Goal: Task Accomplishment & Management: Manage account settings

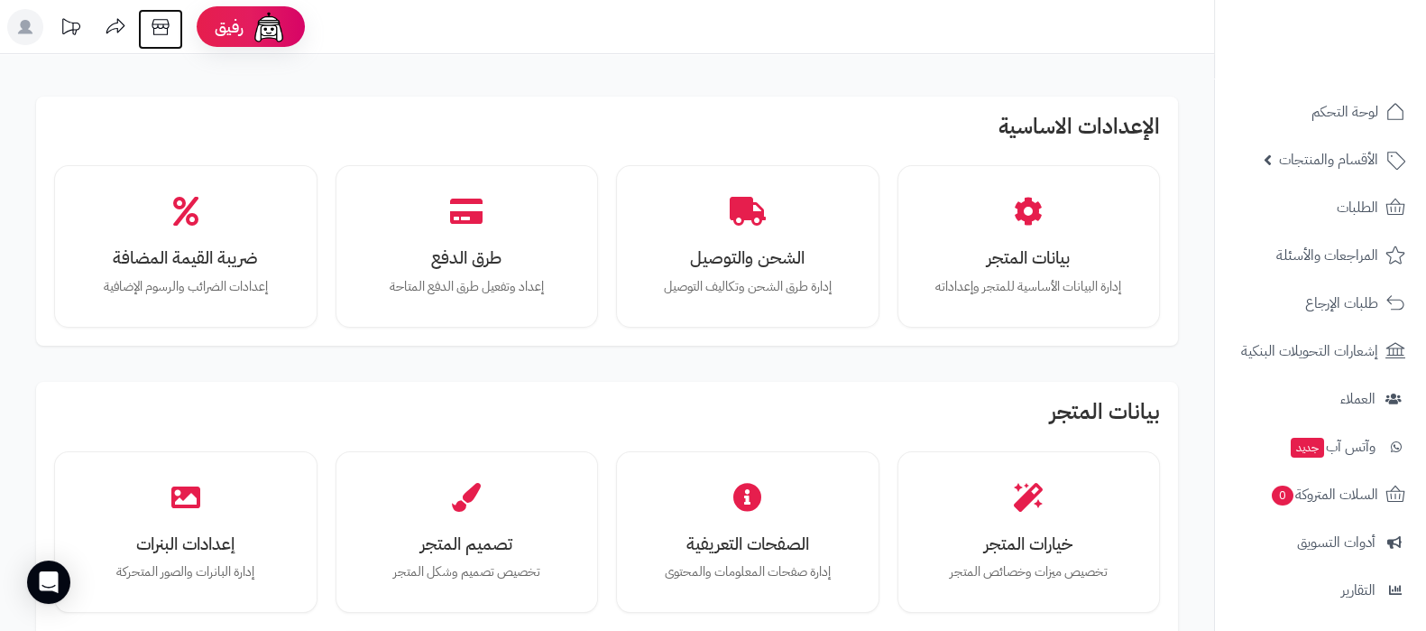
click at [167, 33] on icon at bounding box center [160, 27] width 17 height 16
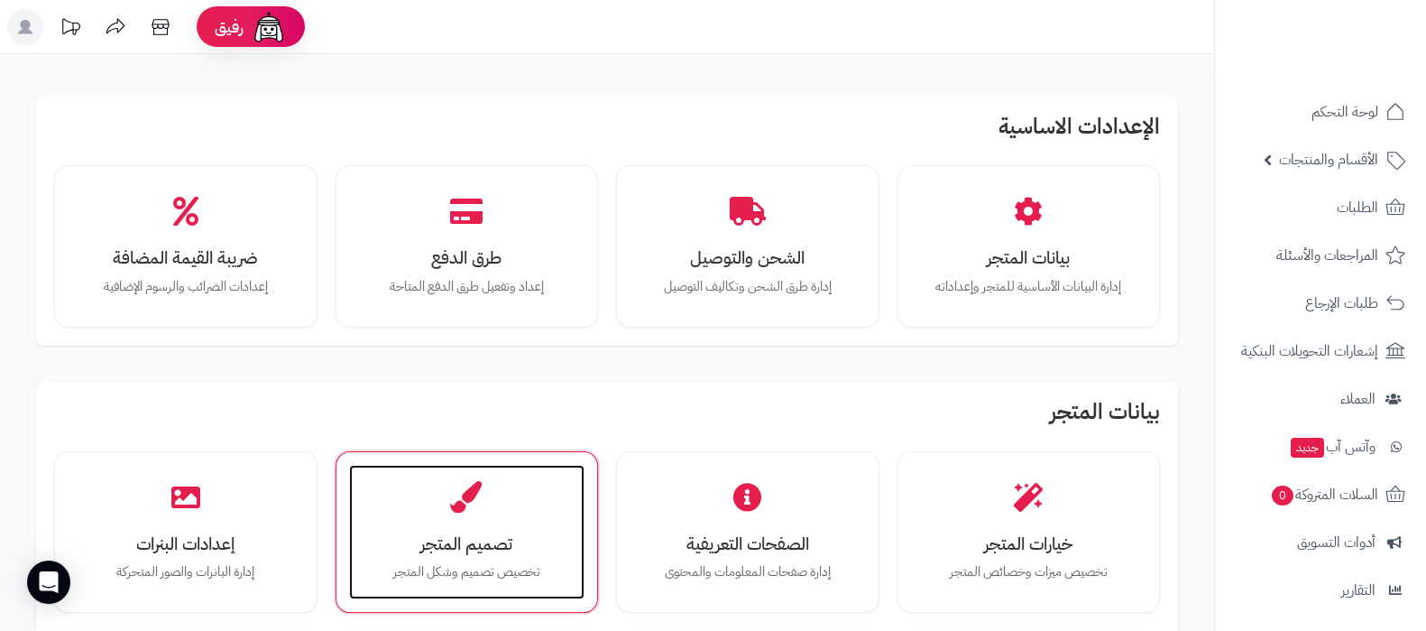
click at [450, 556] on div "تصميم المتجر تخصيص تصميم وشكل المتجر" at bounding box center [467, 532] width 236 height 135
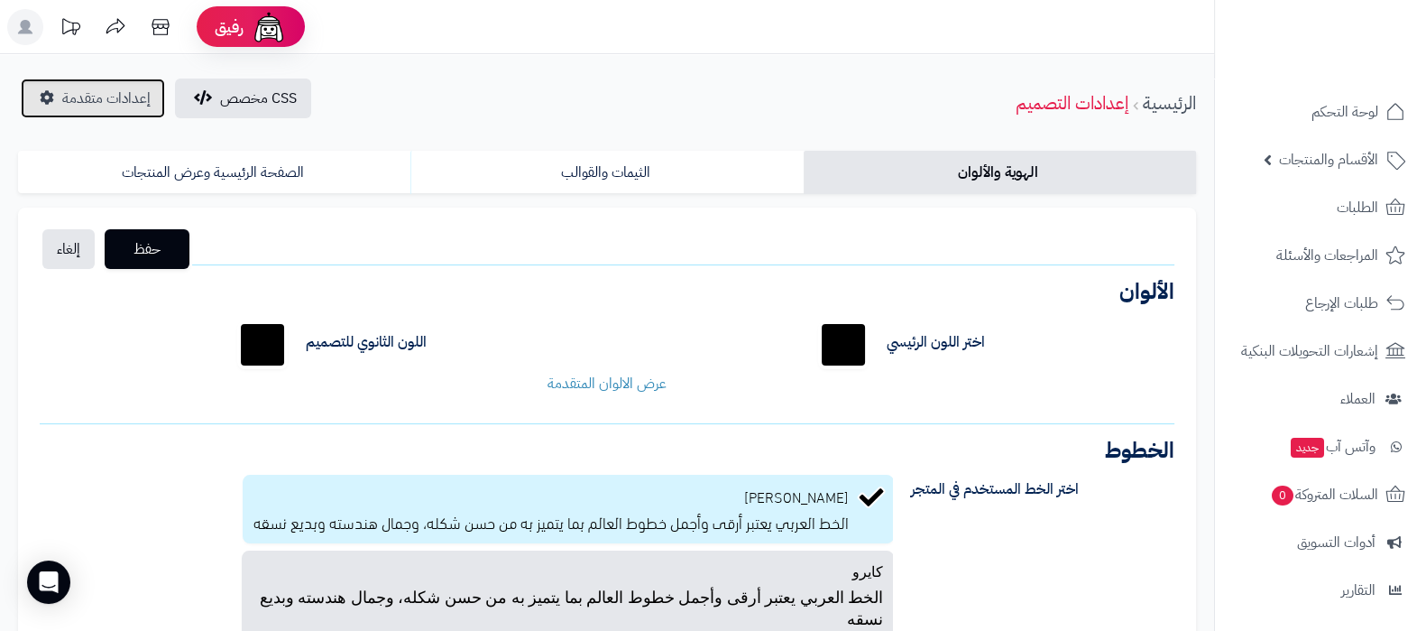
click at [81, 92] on span "إعدادات متقدمة" at bounding box center [106, 99] width 88 height 22
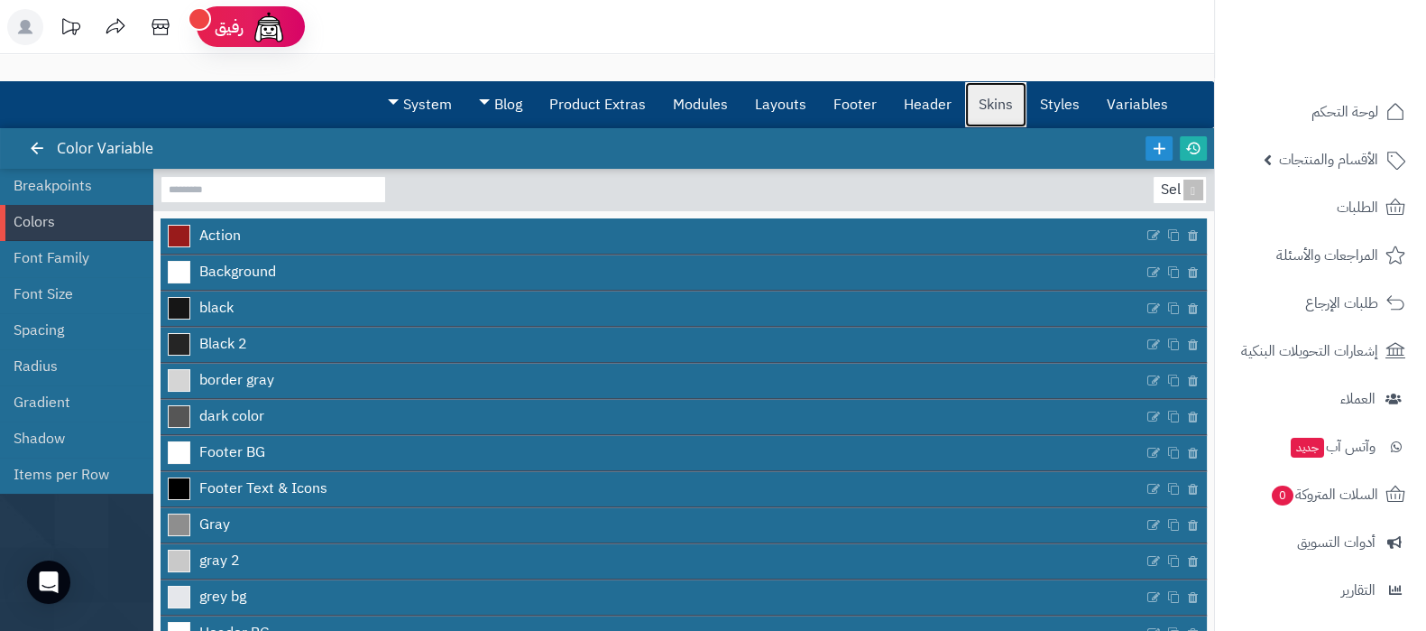
click at [998, 106] on link "Skins" at bounding box center [995, 104] width 61 height 45
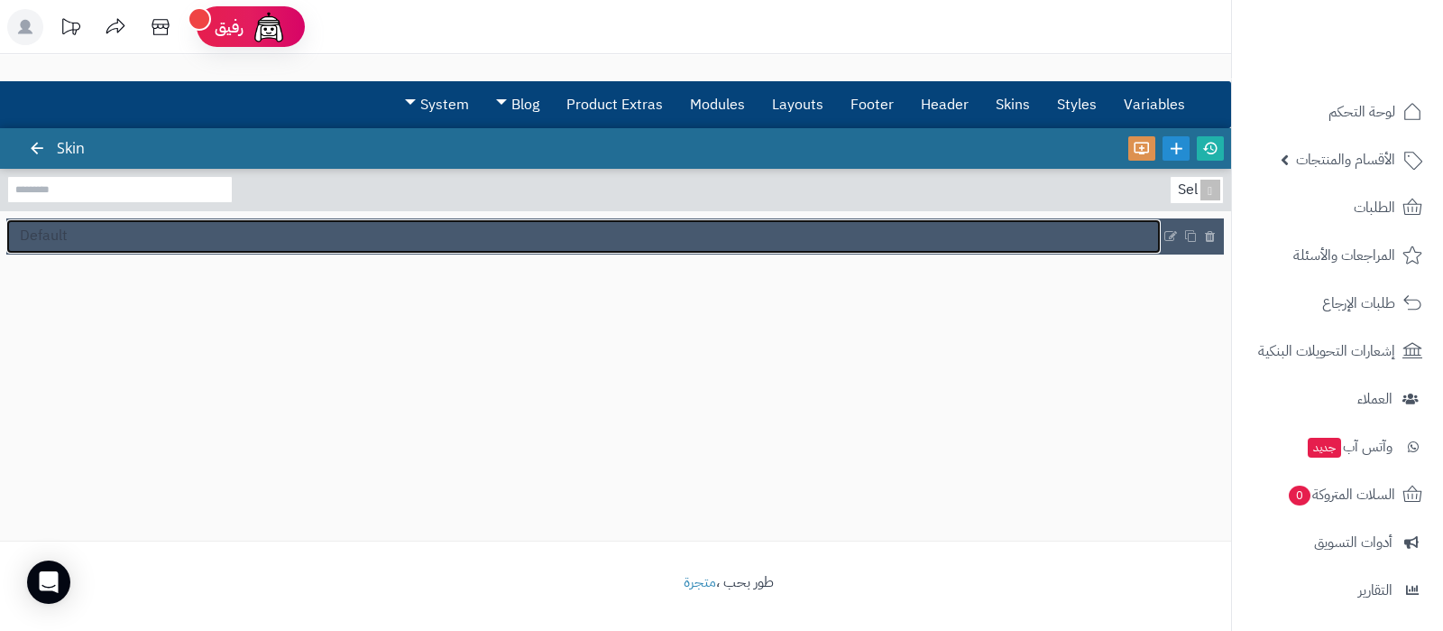
click at [492, 242] on link "Default" at bounding box center [583, 236] width 1155 height 34
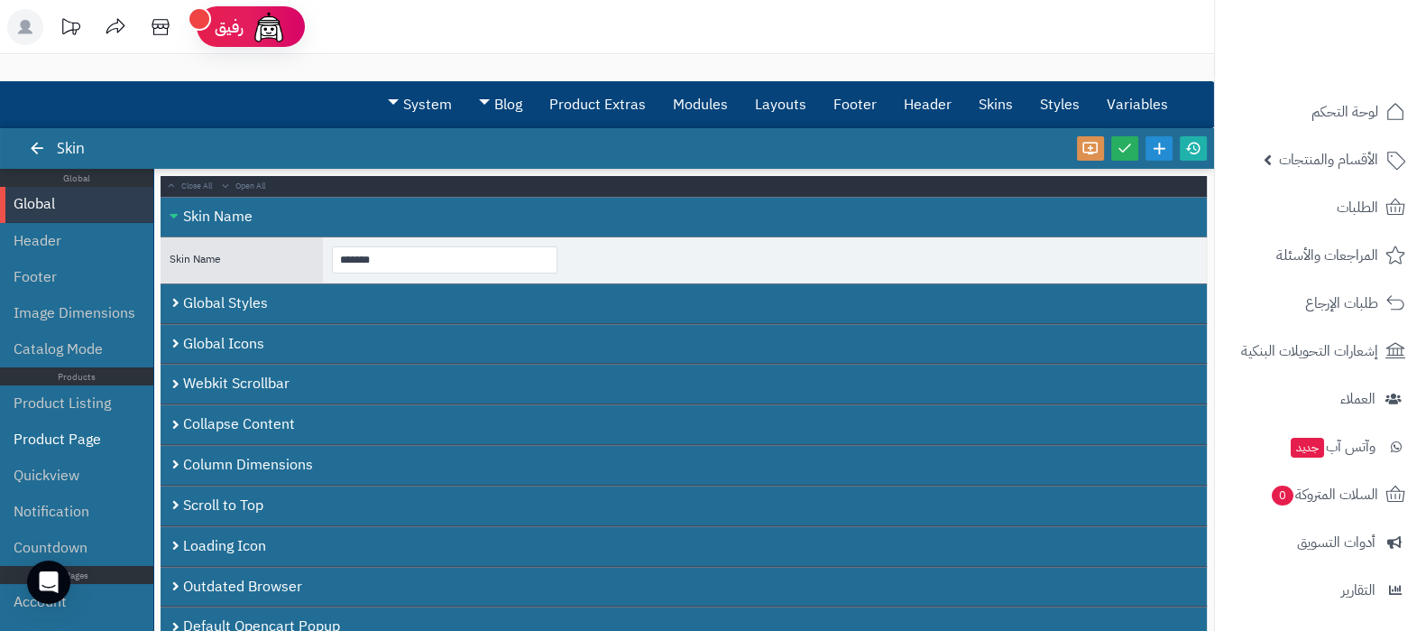
click at [54, 438] on li "Product Page" at bounding box center [76, 439] width 153 height 36
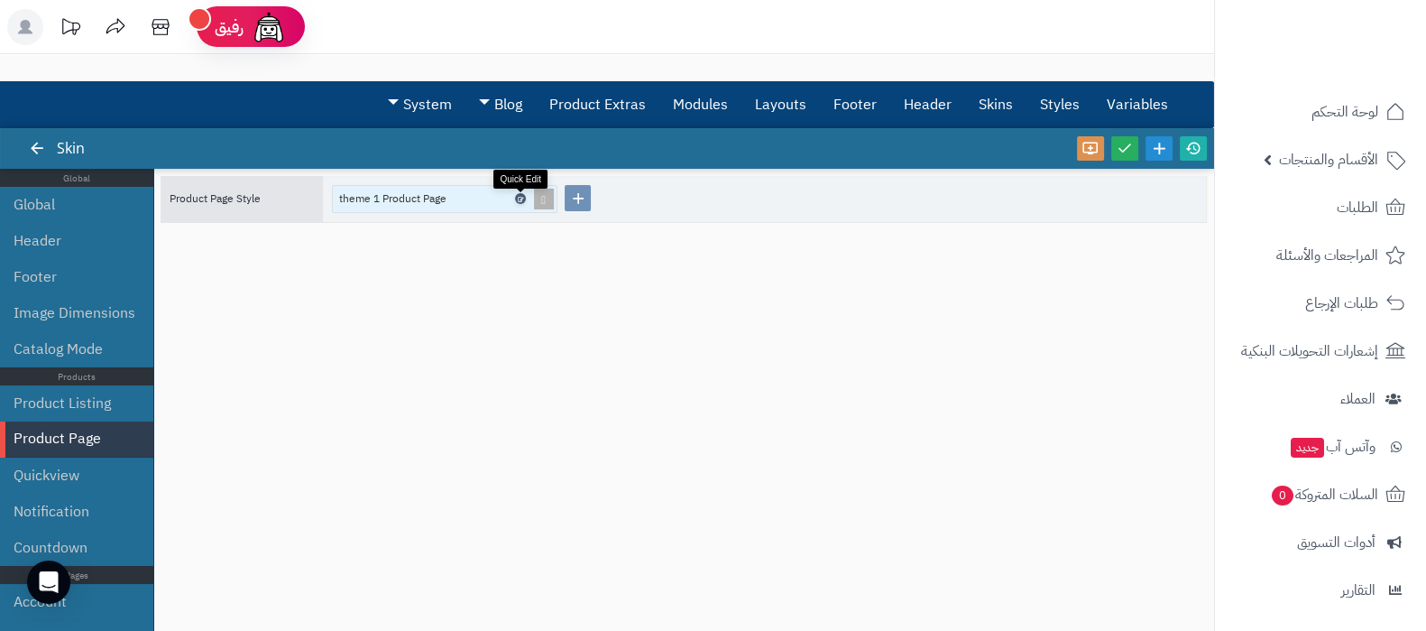
click at [519, 198] on icon at bounding box center [519, 199] width 5 height 8
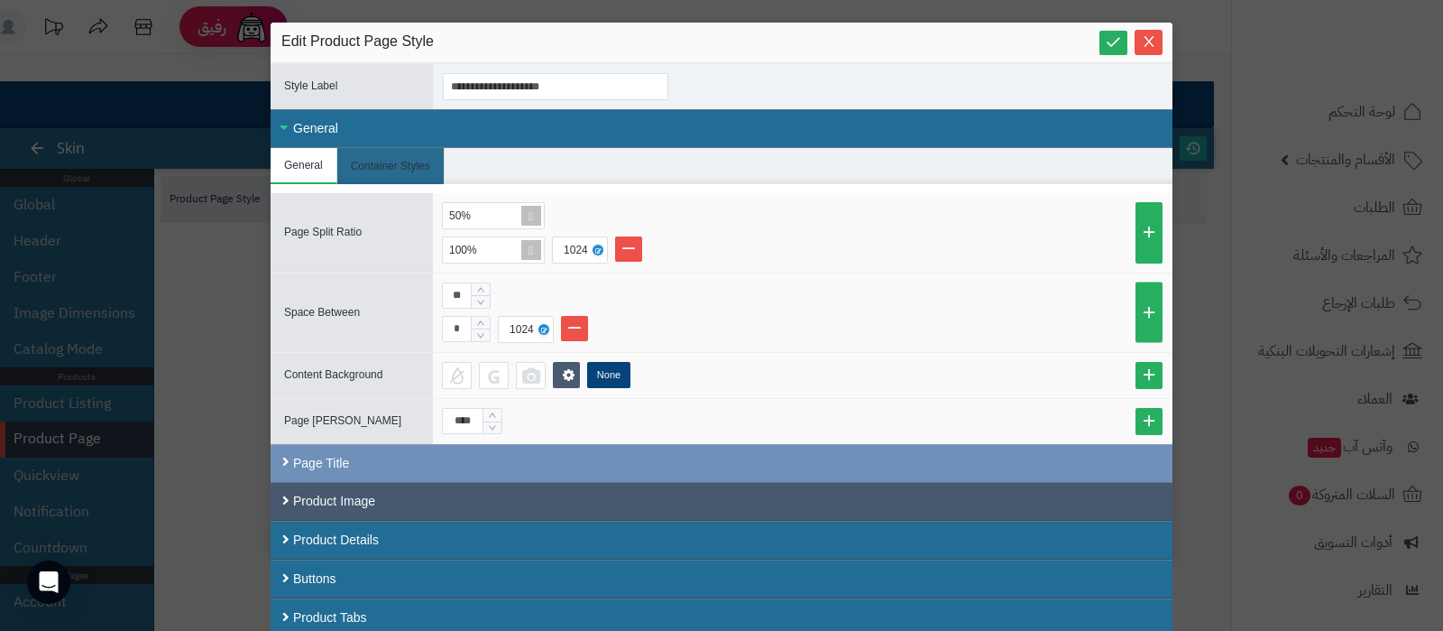
scroll to position [11, 0]
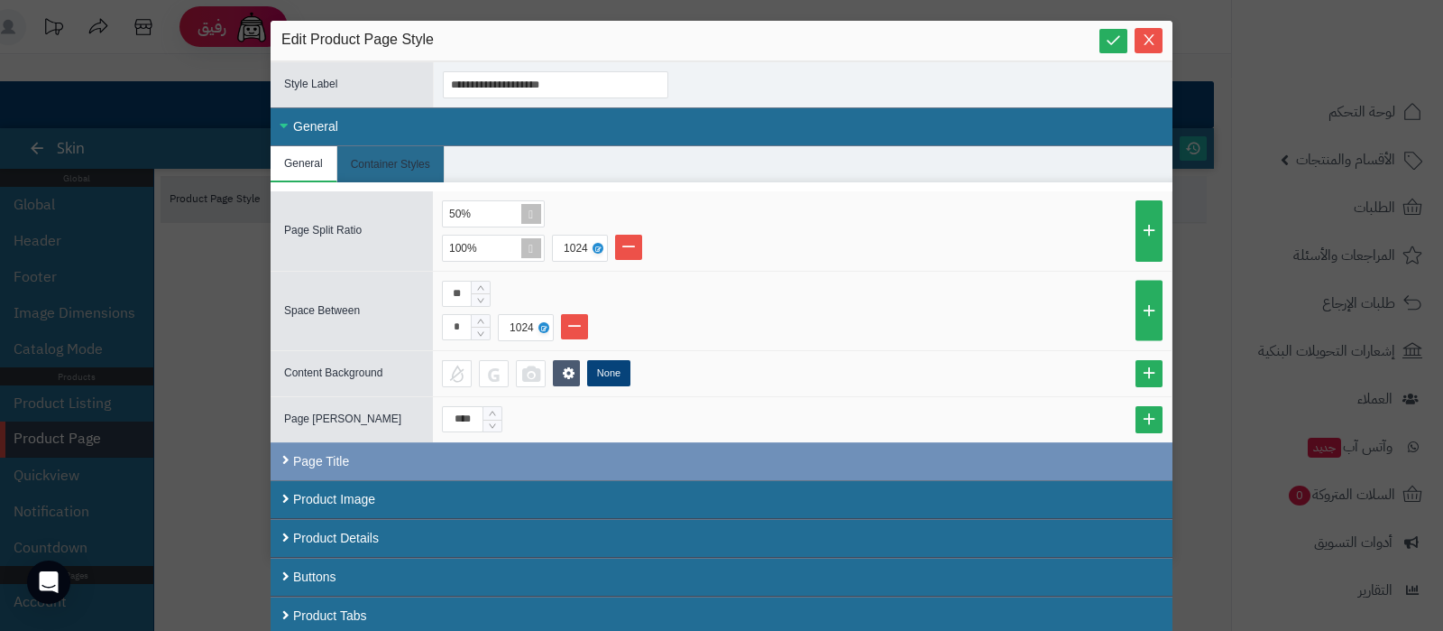
click at [368, 116] on div "General" at bounding box center [722, 126] width 902 height 39
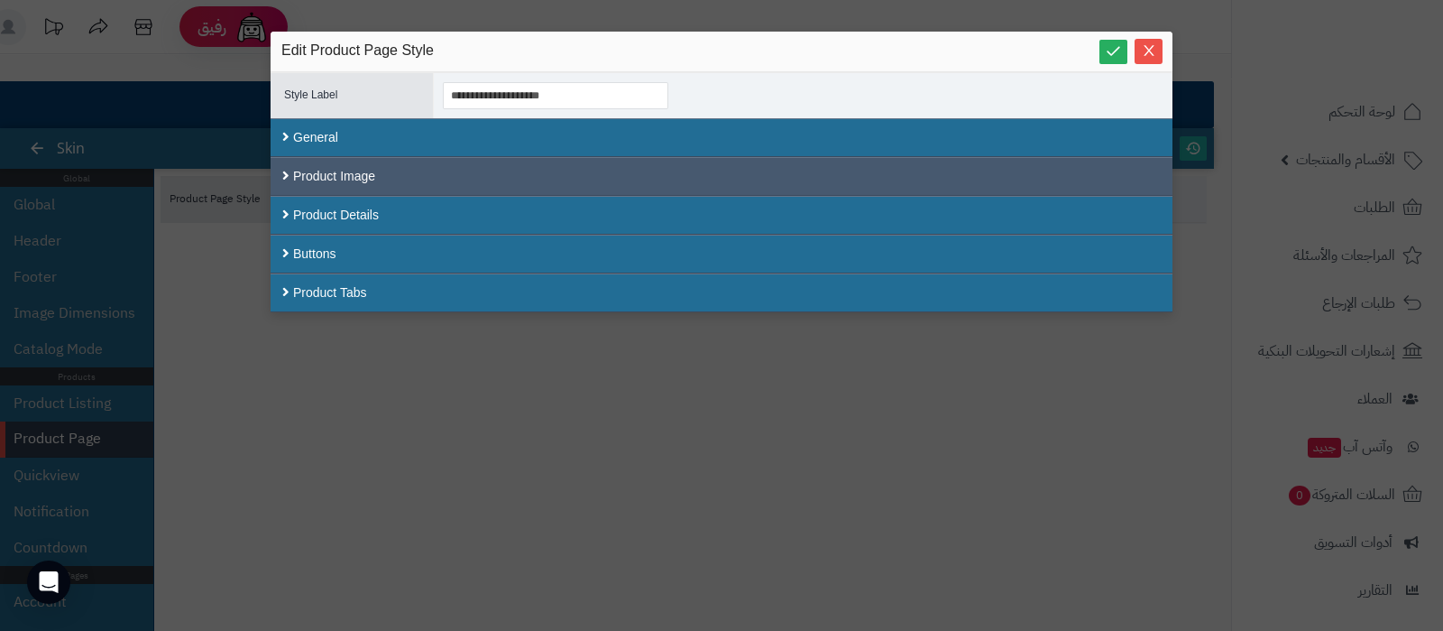
scroll to position [0, 0]
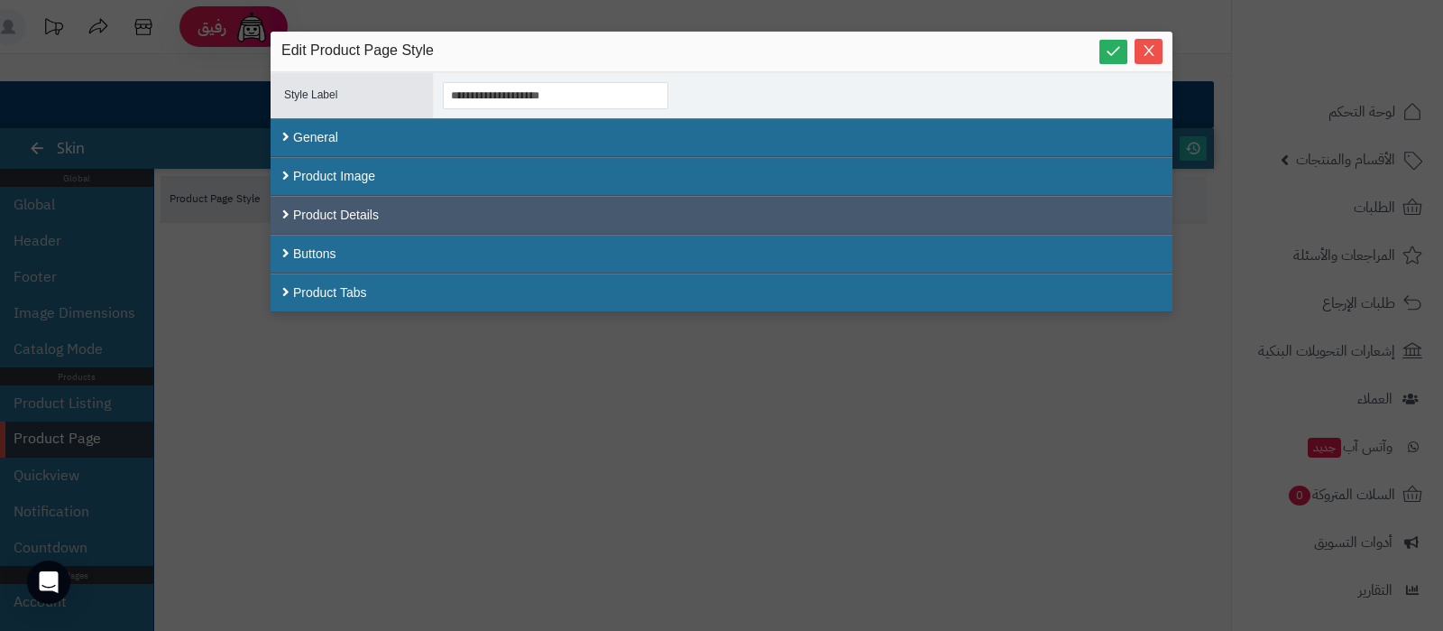
click at [360, 208] on div "Product Details" at bounding box center [722, 215] width 902 height 39
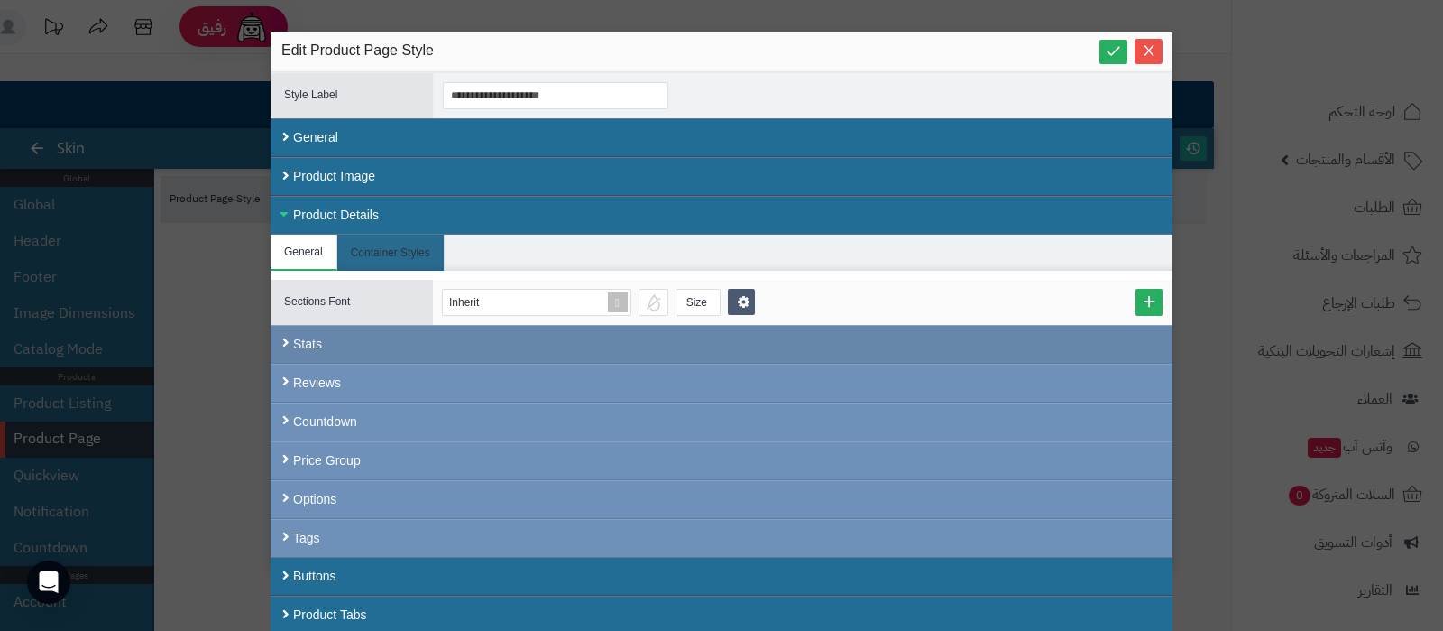
click at [426, 352] on div "Stats" at bounding box center [722, 344] width 902 height 39
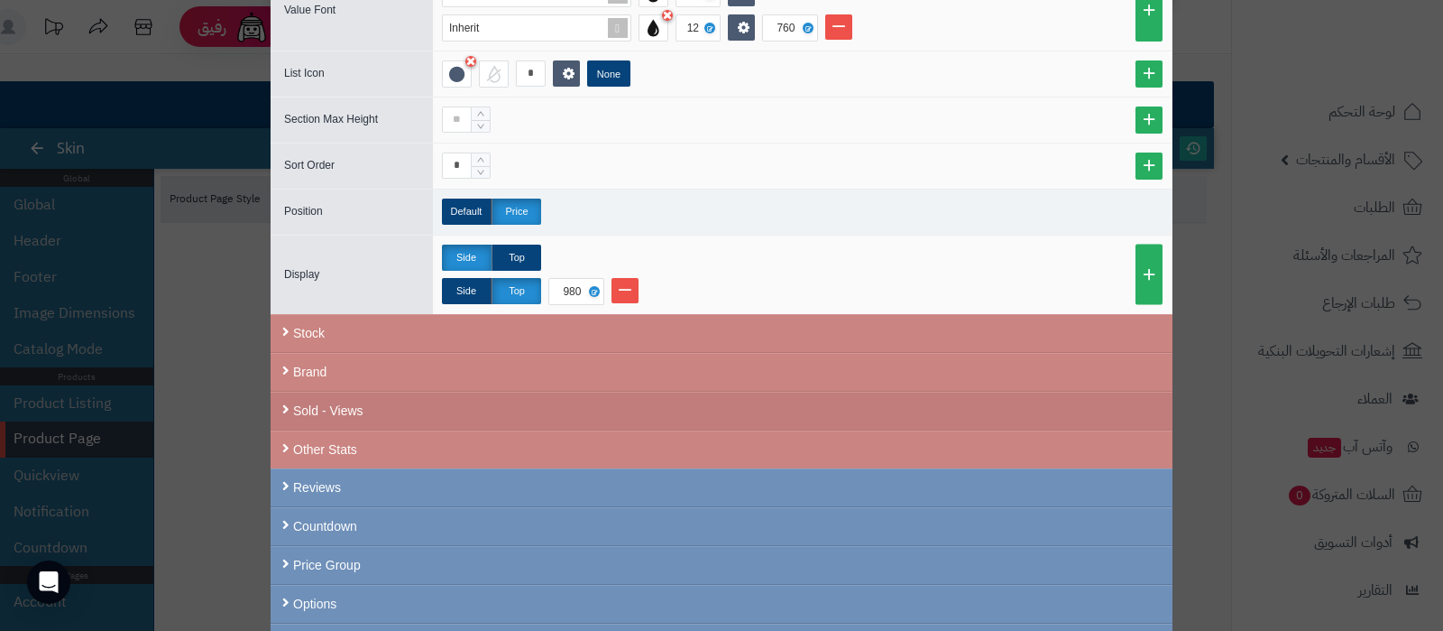
scroll to position [564, 0]
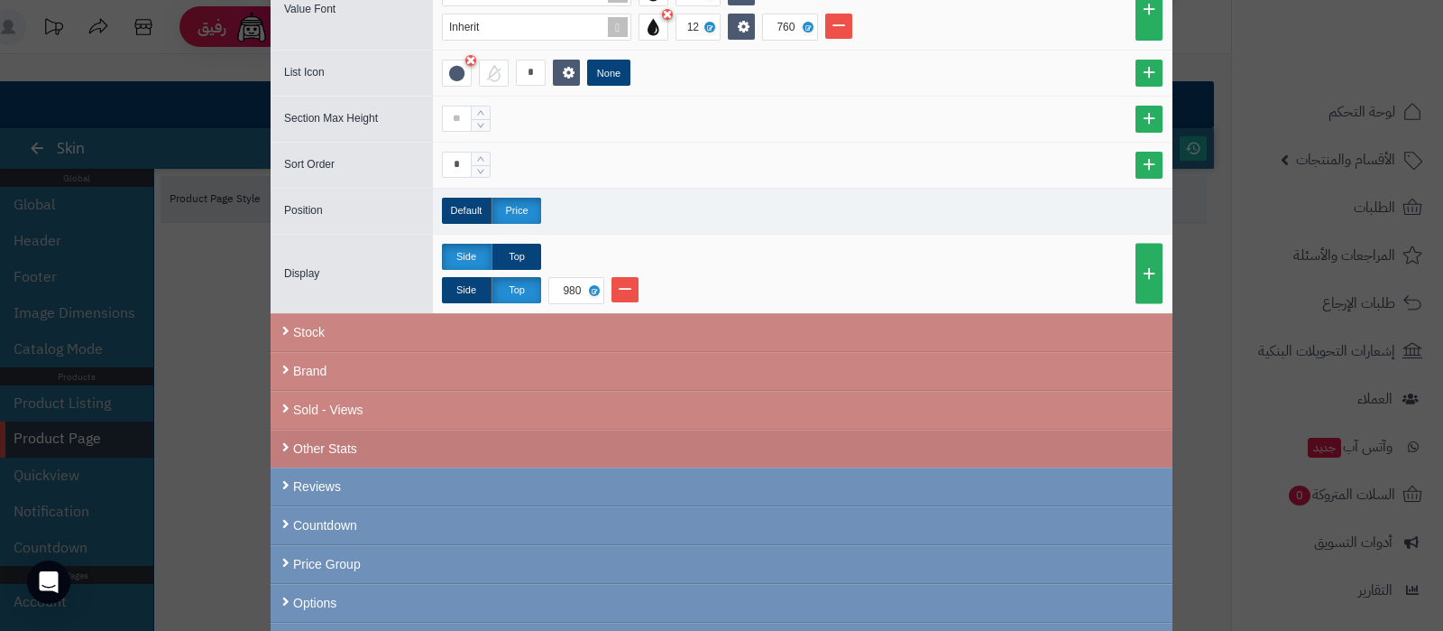
click at [637, 436] on div "Other Stats" at bounding box center [722, 448] width 902 height 38
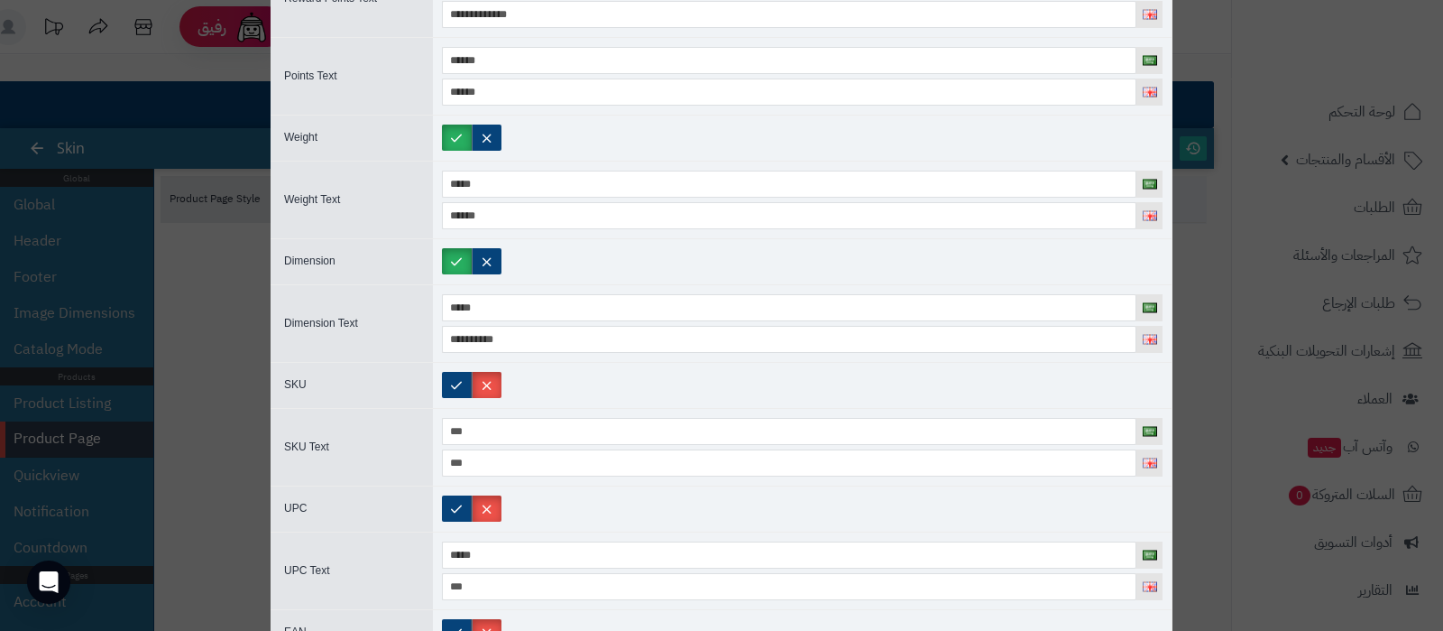
scroll to position [1578, 0]
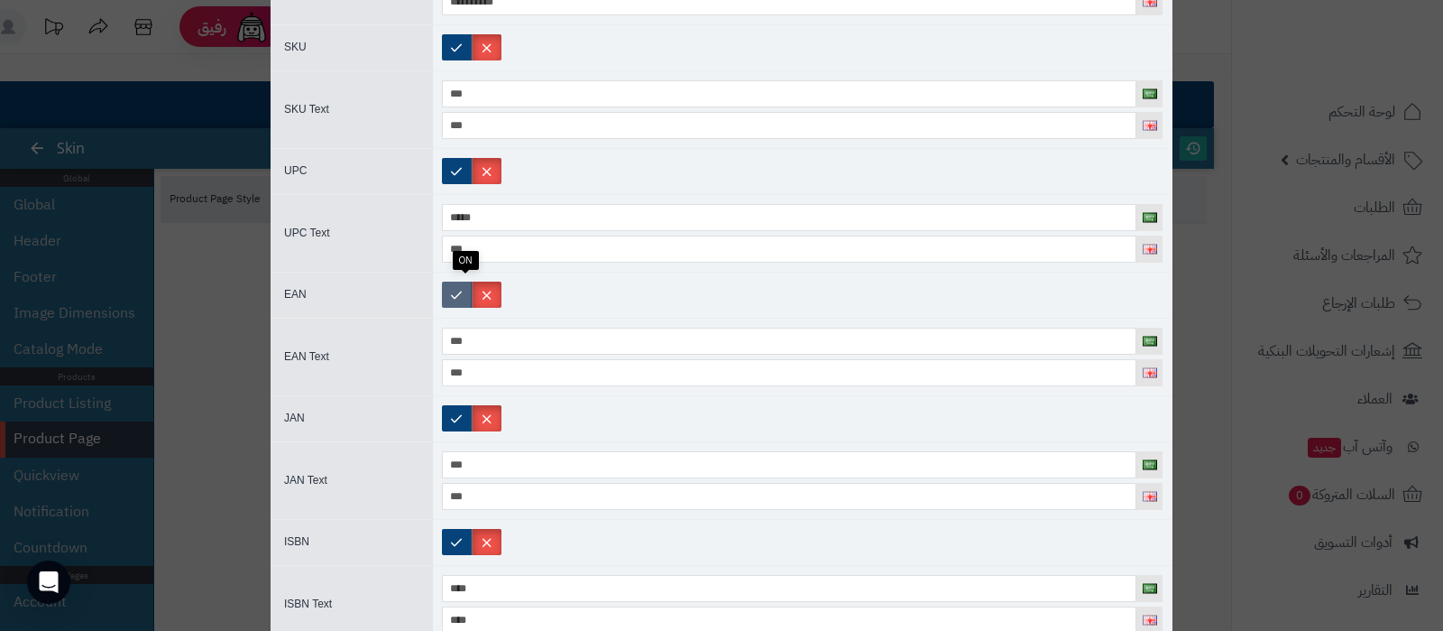
click at [472, 283] on label at bounding box center [457, 294] width 30 height 26
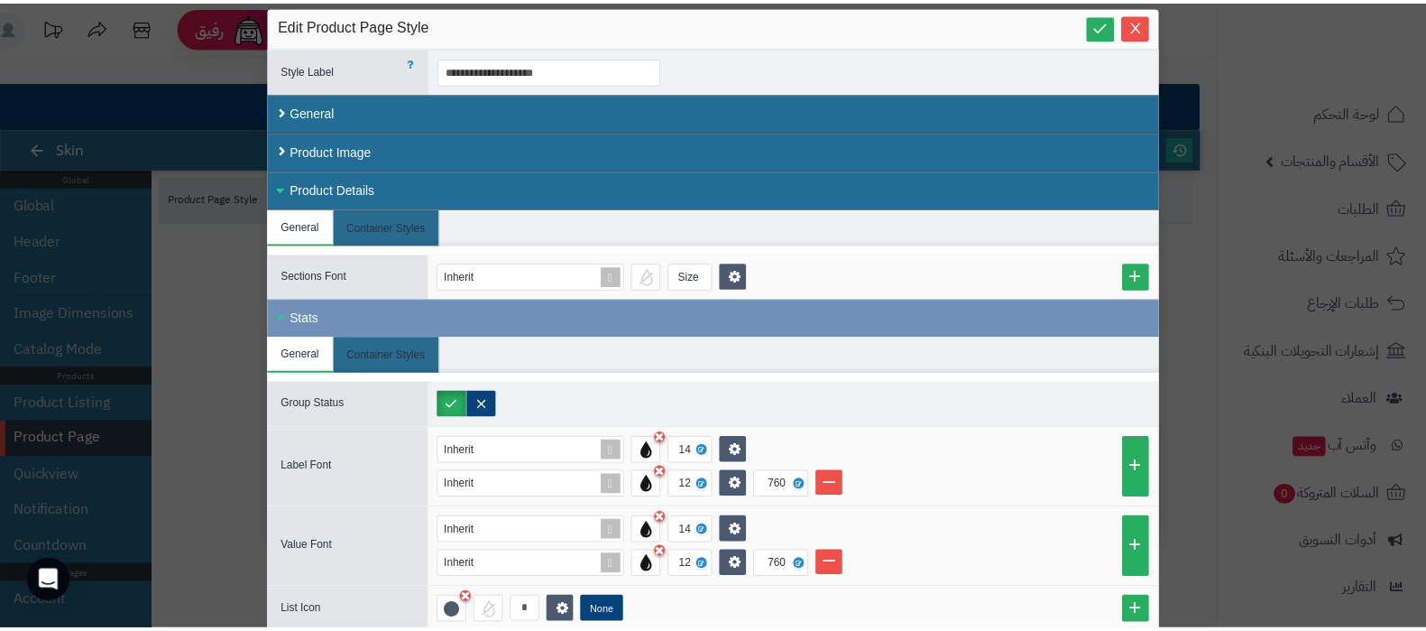
scroll to position [0, 0]
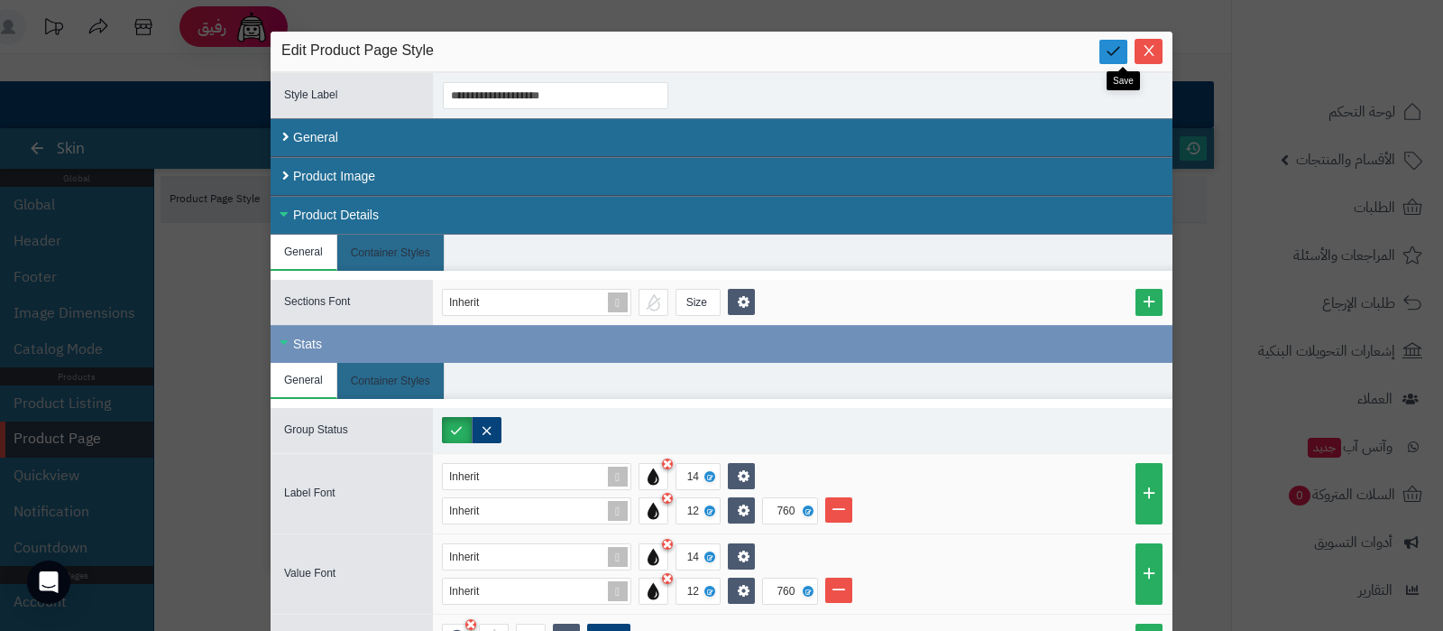
click at [1128, 42] on link at bounding box center [1114, 52] width 28 height 24
click at [1154, 55] on icon "Close" at bounding box center [1149, 50] width 10 height 11
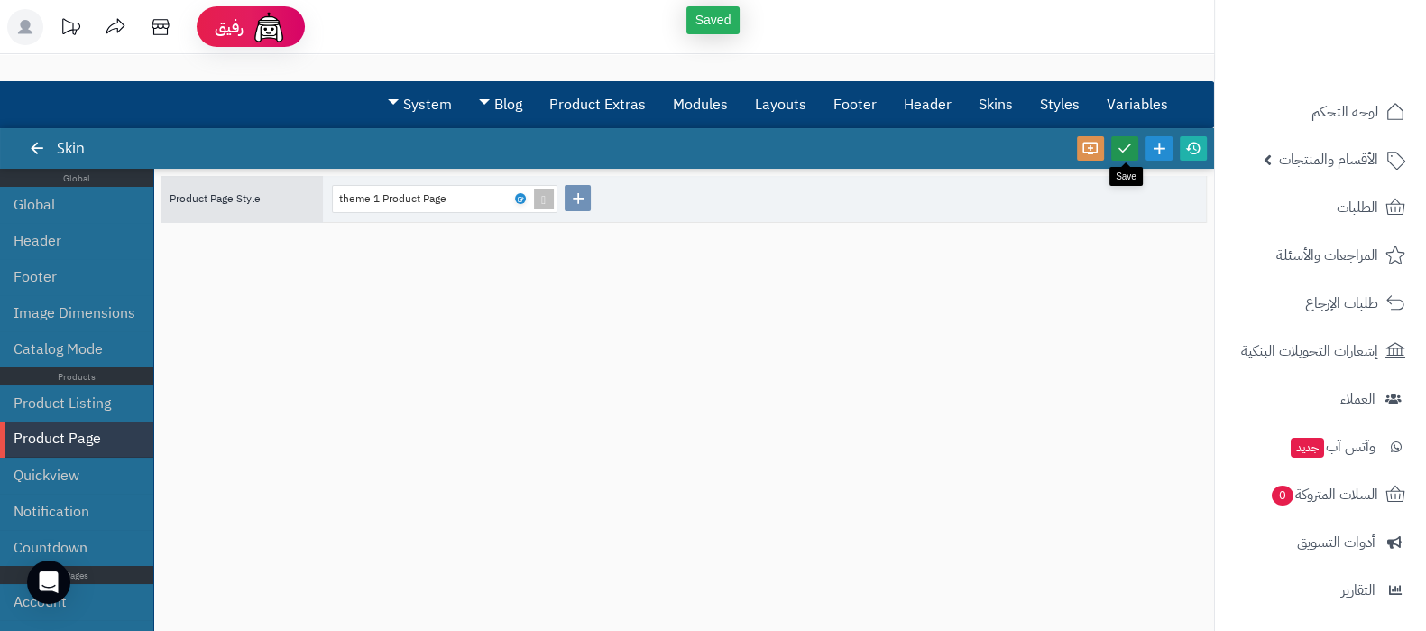
click at [1127, 150] on icon at bounding box center [1125, 148] width 16 height 16
click at [1197, 151] on icon at bounding box center [1193, 148] width 16 height 16
click at [1131, 153] on icon at bounding box center [1125, 148] width 16 height 16
click at [1190, 151] on icon at bounding box center [1193, 148] width 16 height 16
